Goal: Task Accomplishment & Management: Manage account settings

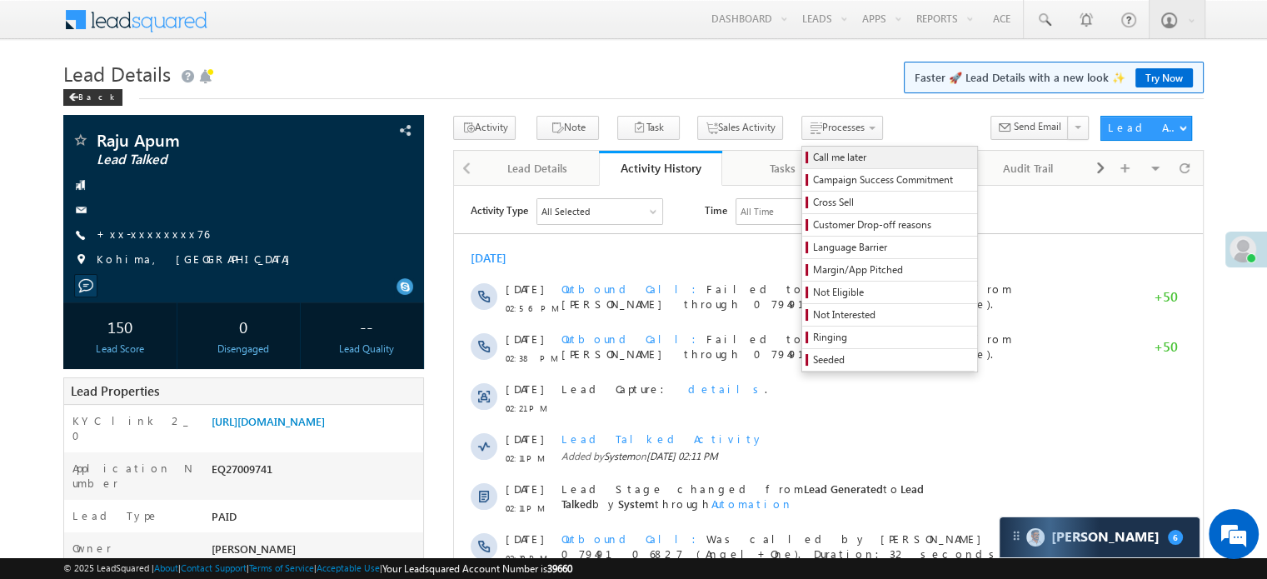
click at [813, 153] on span "Call me later" at bounding box center [892, 157] width 158 height 15
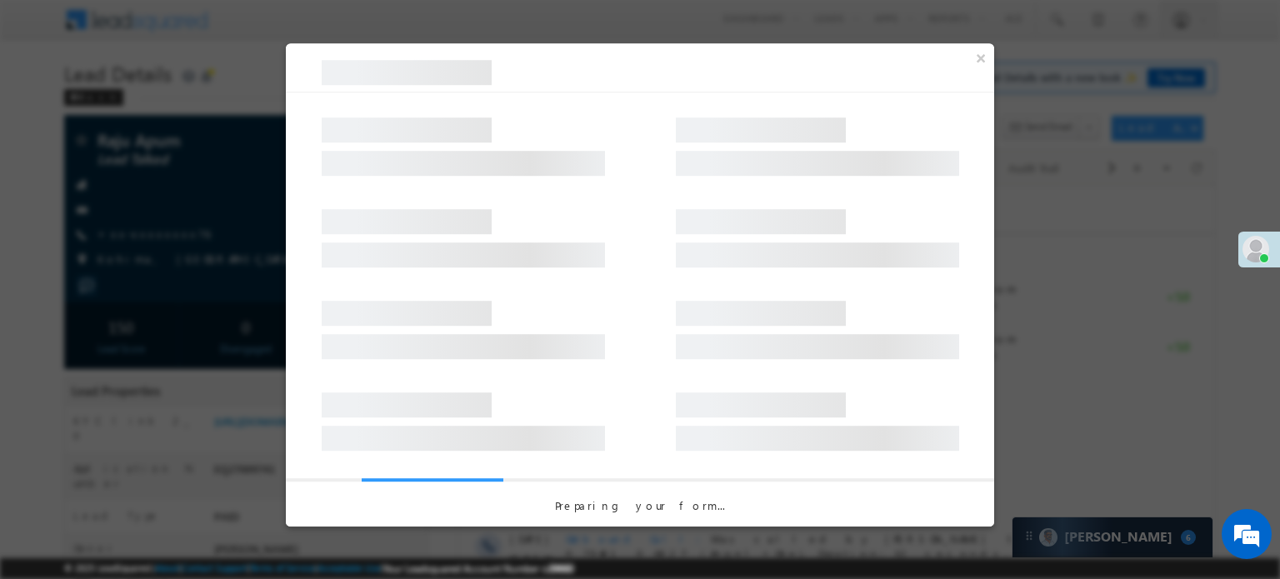
click at [700, 209] on div at bounding box center [817, 226] width 283 height 50
click at [700, 199] on div at bounding box center [640, 230] width 708 height 92
click at [700, 192] on div at bounding box center [640, 230] width 708 height 92
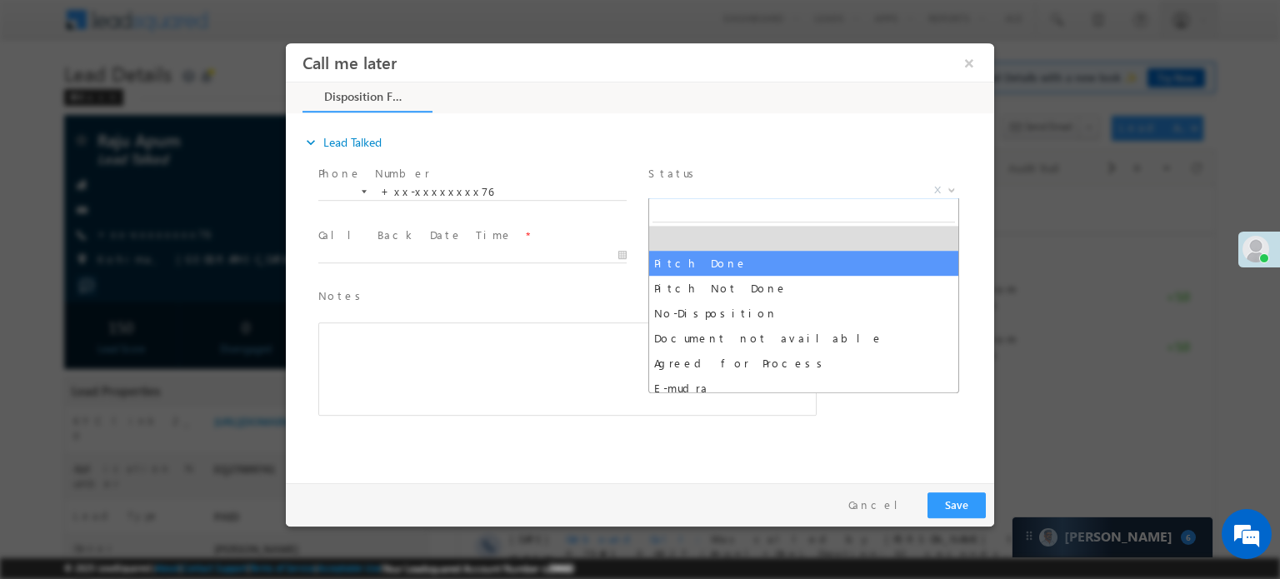
select select "Pitch Done"
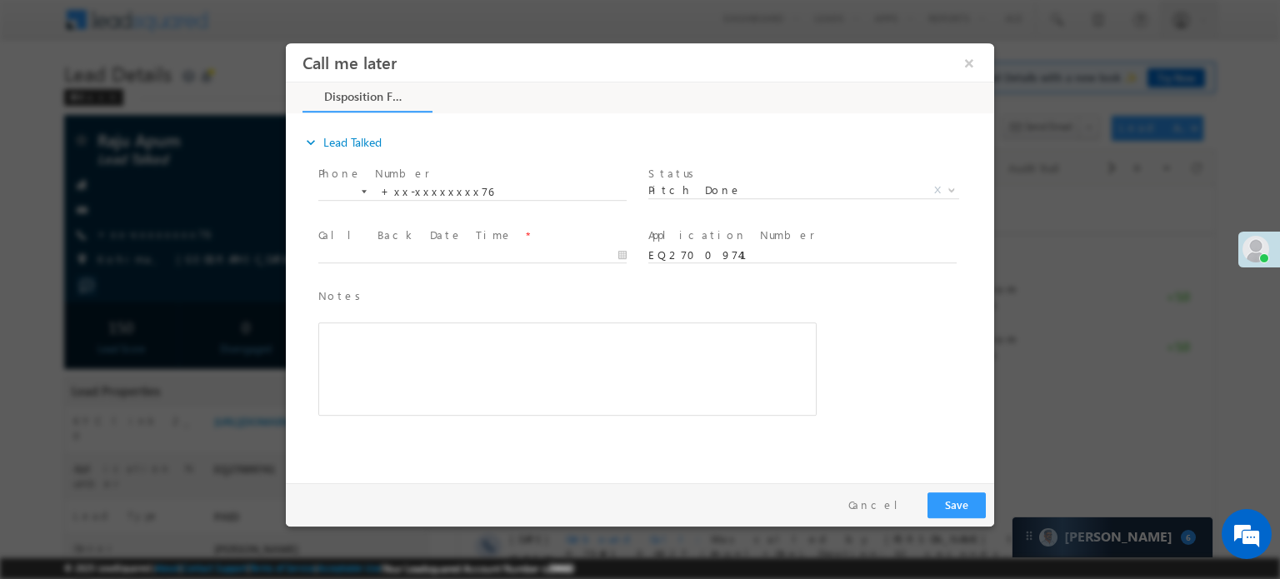
click at [481, 262] on span at bounding box center [471, 271] width 307 height 18
click at [490, 244] on div at bounding box center [479, 254] width 323 height 20
click at [463, 261] on body "Call me later ×" at bounding box center [640, 258] width 708 height 432
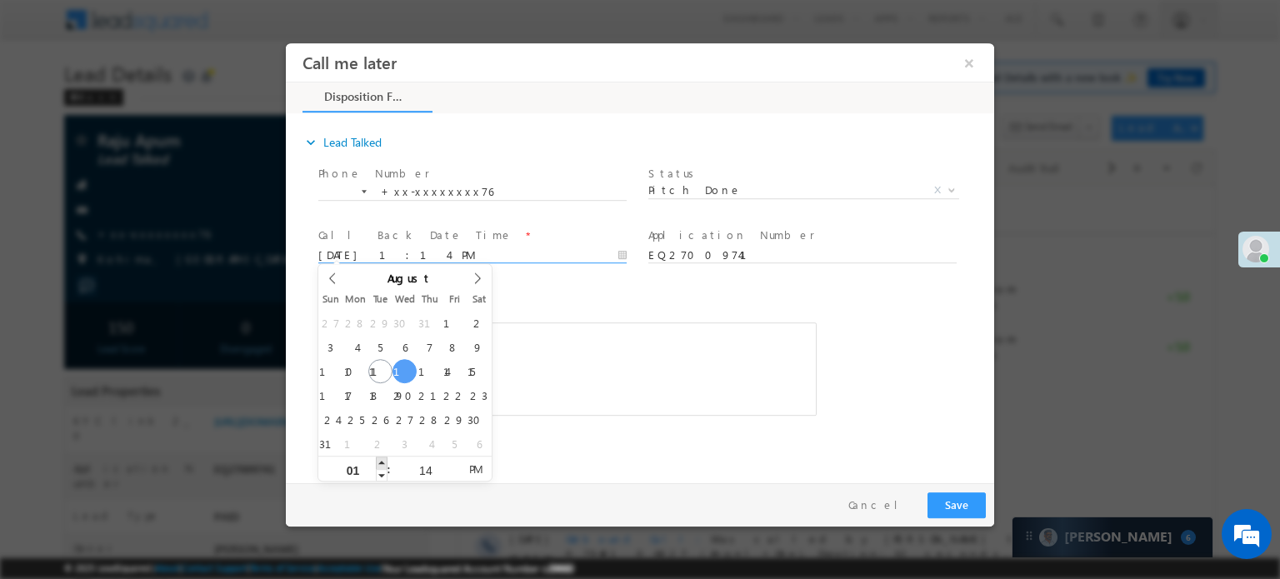
type input "[DATE] 2:14 PM"
type input "02"
click at [381, 461] on span at bounding box center [382, 462] width 12 height 12
type input "[DATE] 3:14 PM"
type input "03"
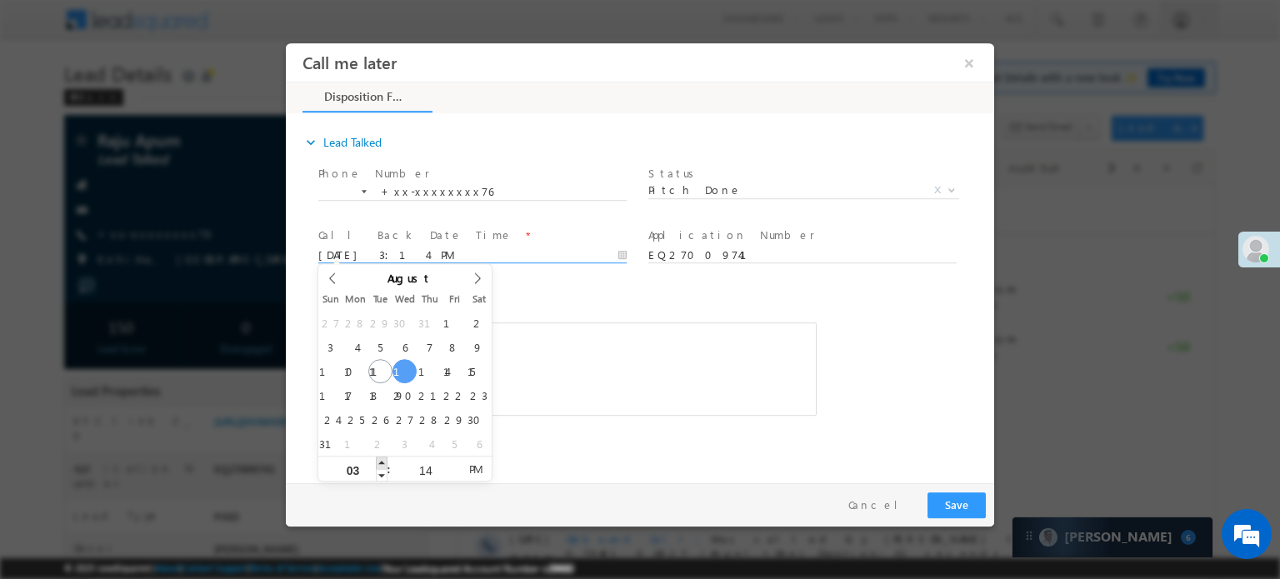
click at [381, 461] on span at bounding box center [382, 462] width 12 height 12
type input "[DATE] 4:14 PM"
type input "04"
click at [381, 461] on span at bounding box center [382, 462] width 12 height 12
type input "[DATE] 5:14 PM"
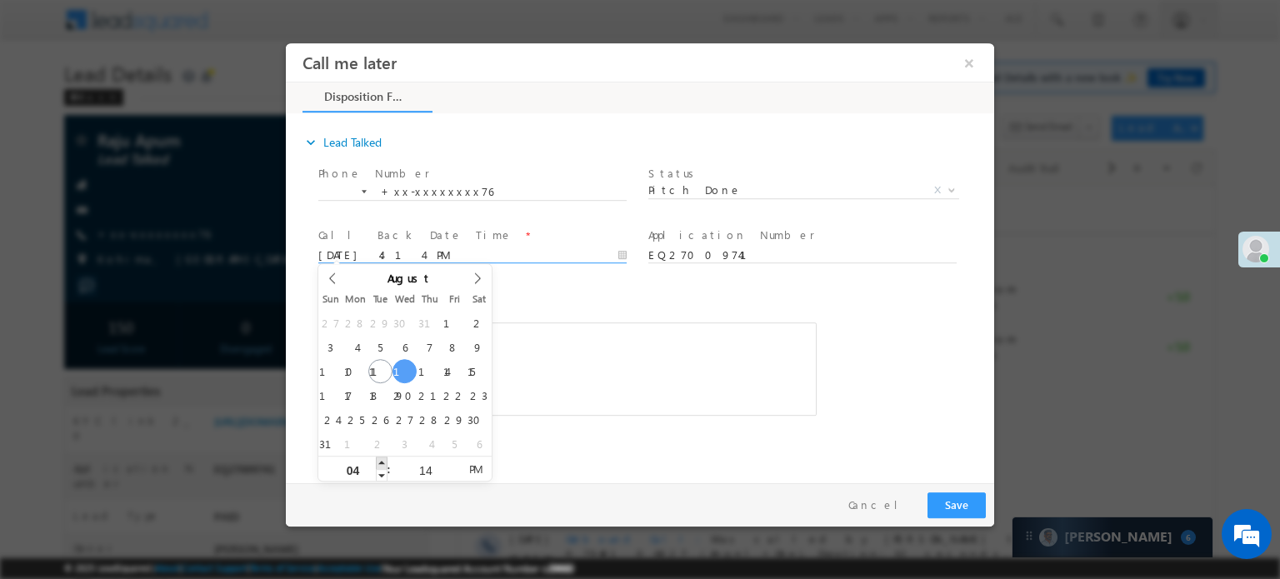
type input "05"
click at [381, 461] on span at bounding box center [382, 462] width 12 height 12
type input "[DATE] 6:14 PM"
type input "06"
click at [381, 461] on span at bounding box center [382, 462] width 12 height 12
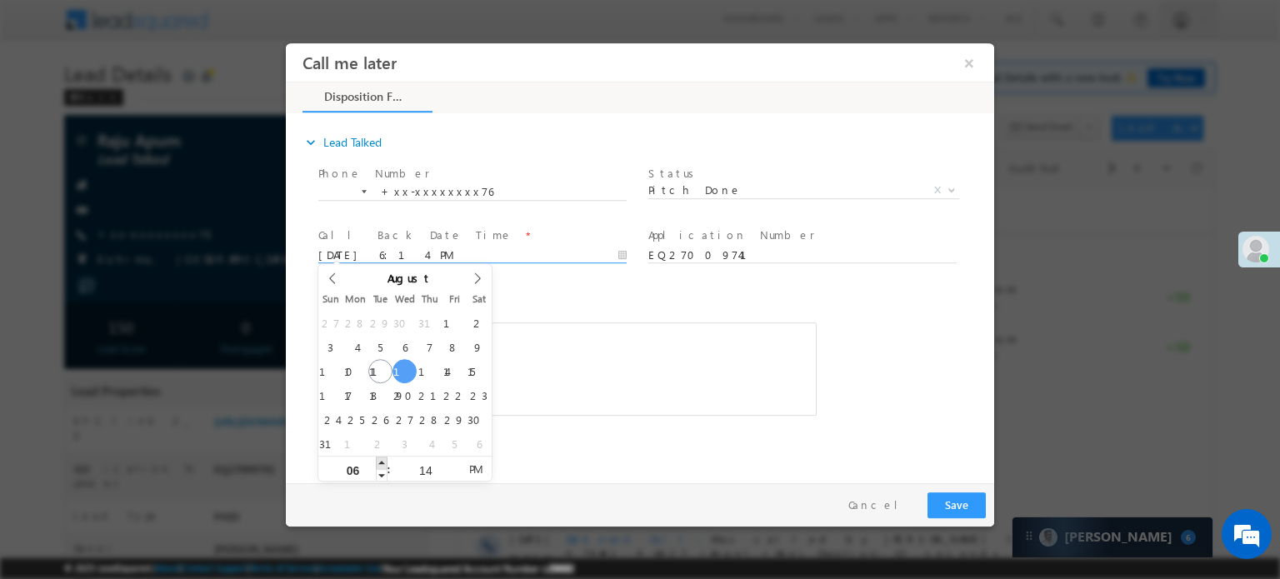
type input "[DATE] 7:14 PM"
type input "07"
click at [381, 461] on span at bounding box center [382, 462] width 12 height 12
click at [955, 501] on button "Save" at bounding box center [956, 504] width 58 height 26
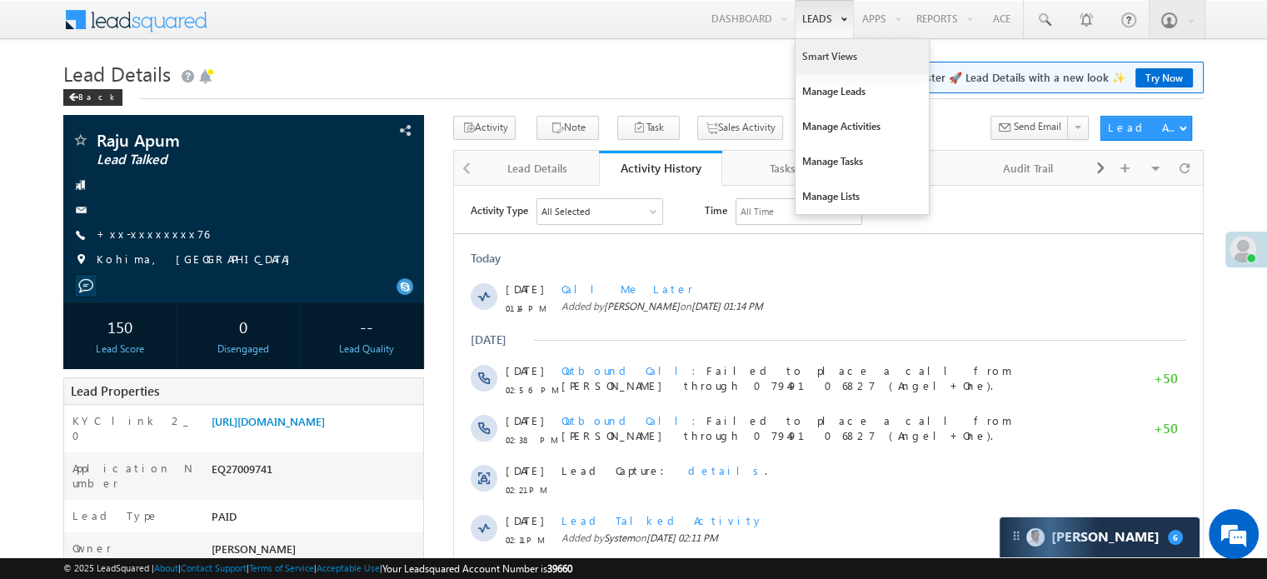
click at [806, 46] on link "Smart Views" at bounding box center [862, 56] width 133 height 35
